Goal: Task Accomplishment & Management: Use online tool/utility

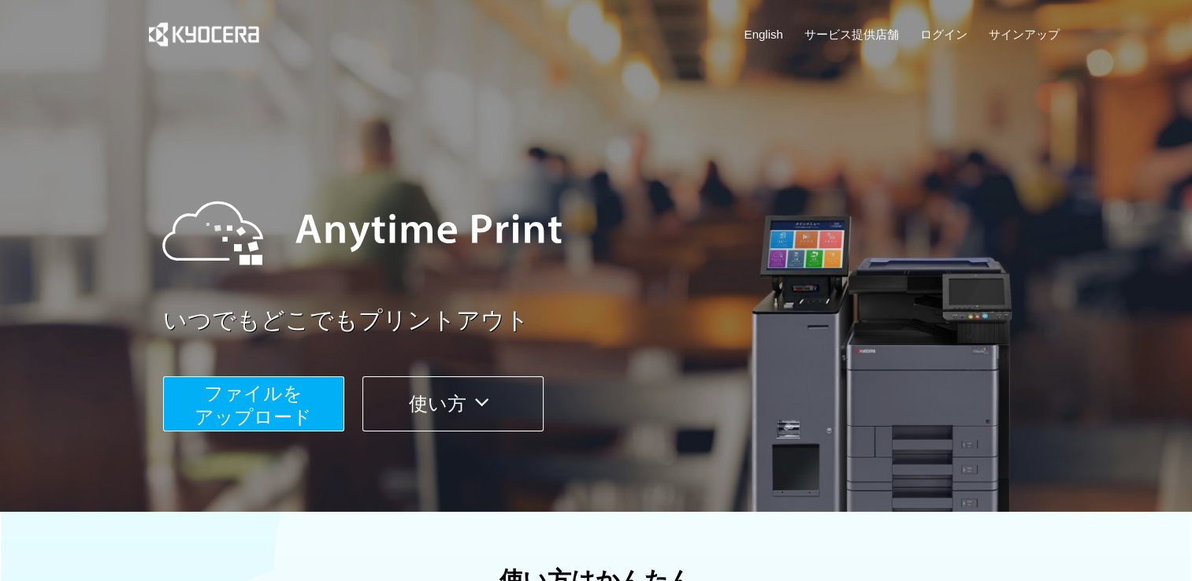
click at [288, 395] on span "ファイルを ​​アップロード" at bounding box center [253, 405] width 117 height 45
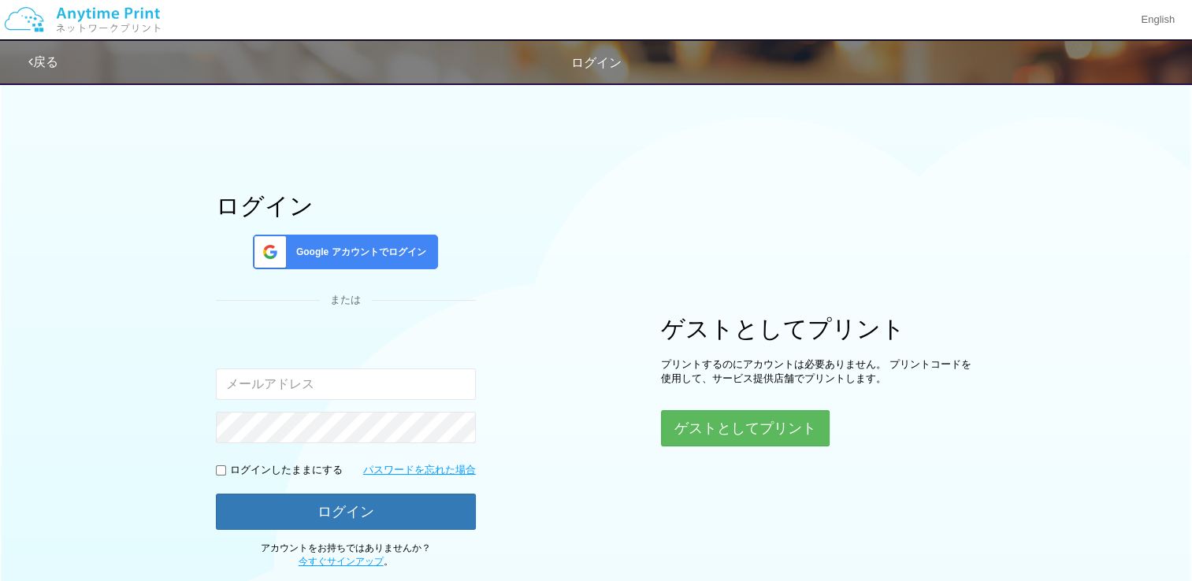
click at [331, 383] on input "email" at bounding box center [346, 385] width 260 height 32
type input "[EMAIL_ADDRESS][DOMAIN_NAME]"
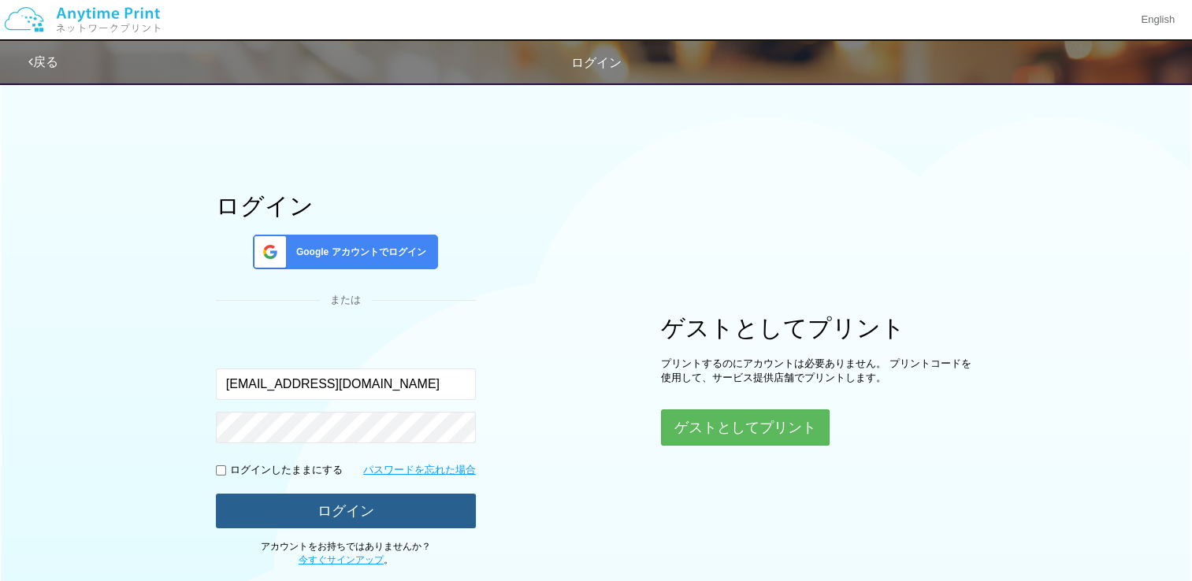
click at [340, 499] on button "ログイン" at bounding box center [346, 511] width 260 height 35
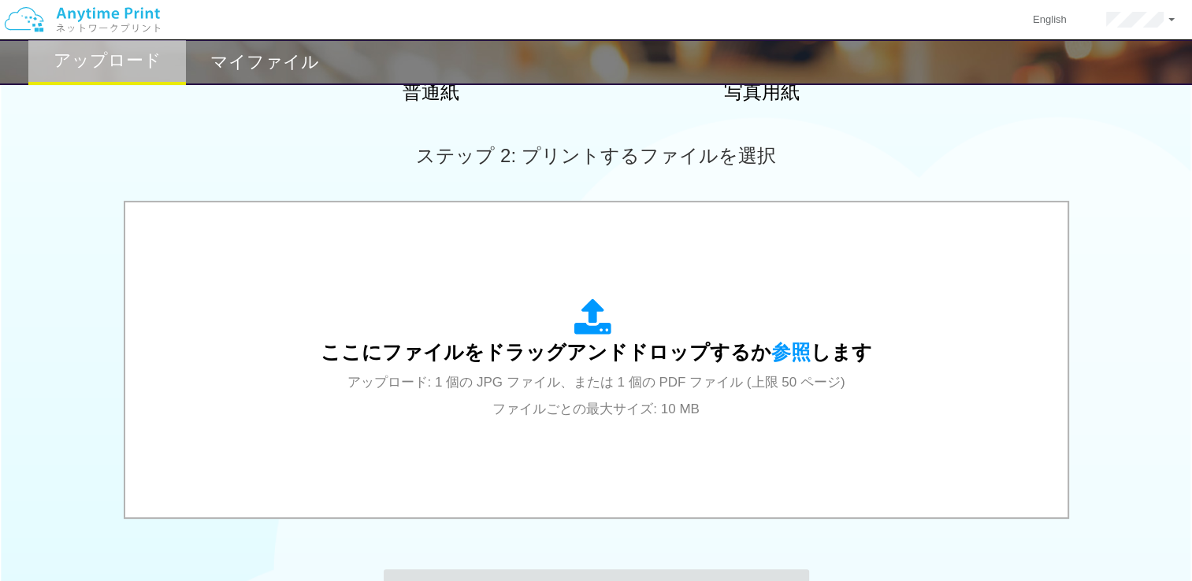
scroll to position [397, 0]
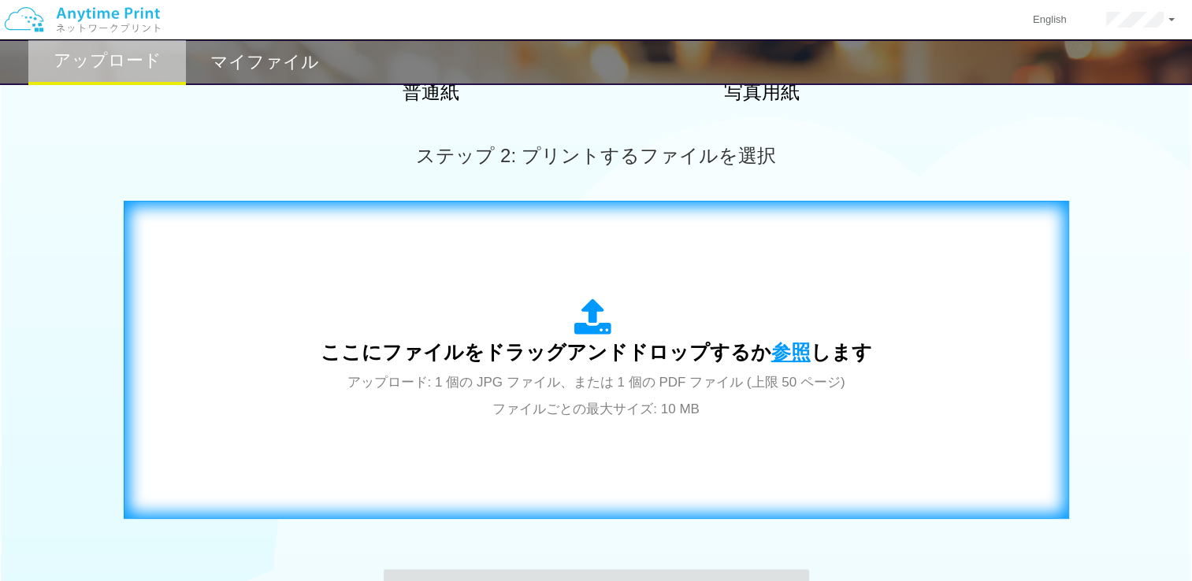
click at [771, 347] on span "参照" at bounding box center [790, 352] width 39 height 22
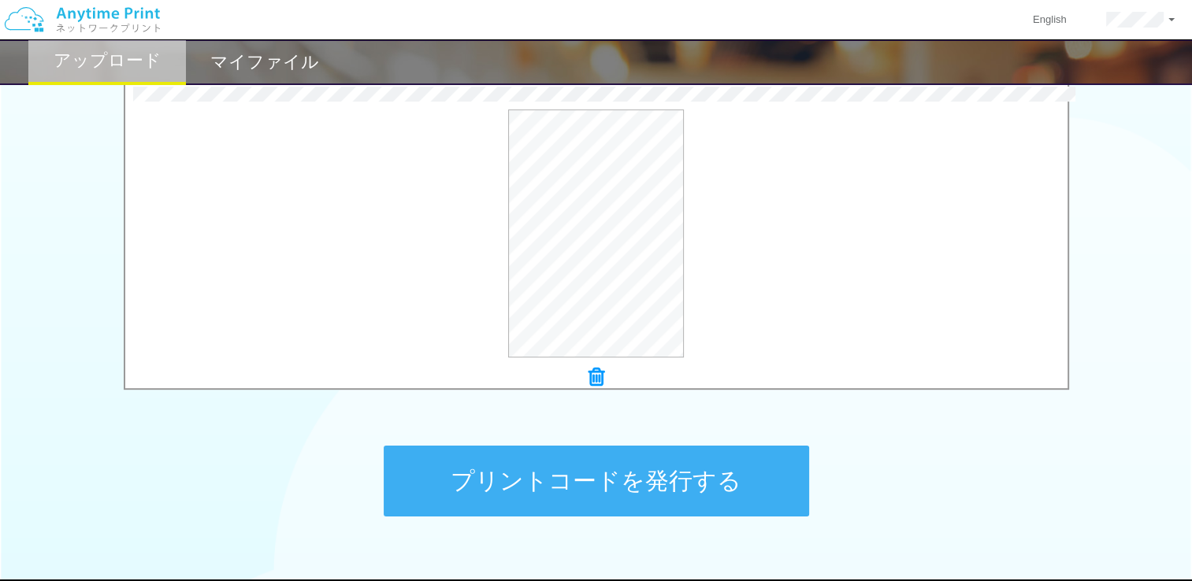
scroll to position [616, 0]
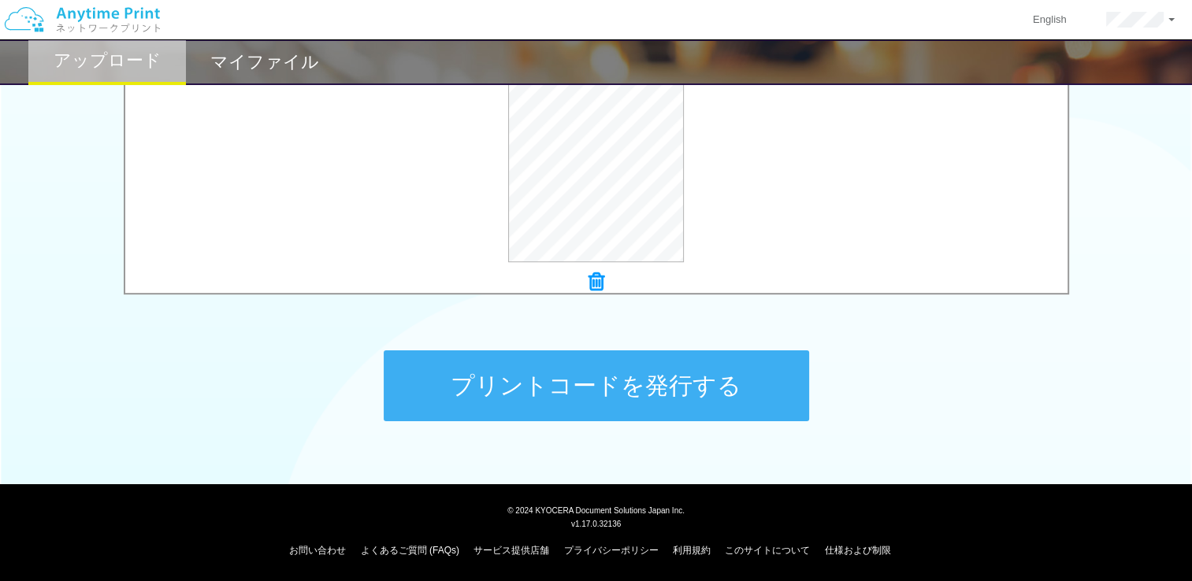
click at [677, 392] on button "プリントコードを発行する" at bounding box center [596, 386] width 425 height 71
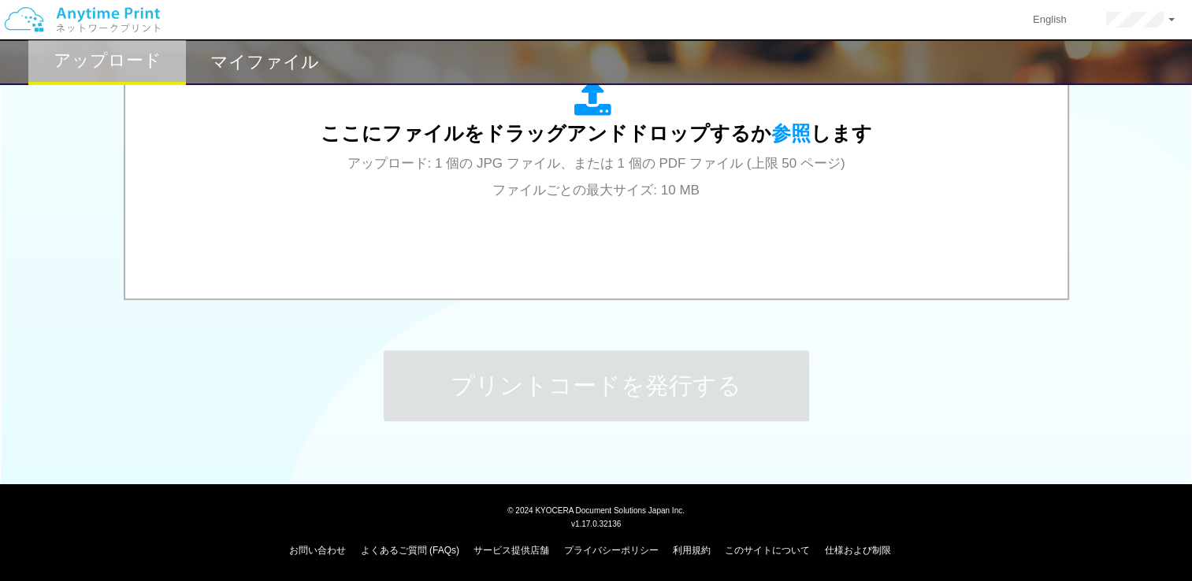
scroll to position [0, 0]
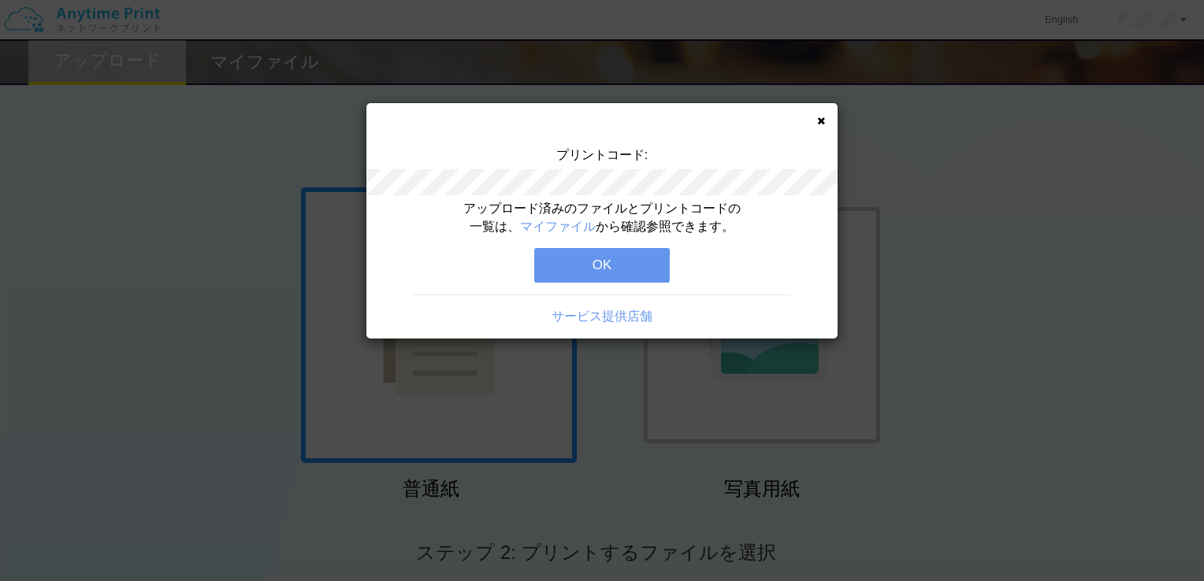
click at [615, 258] on button "OK" at bounding box center [601, 265] width 135 height 35
